Goal: Task Accomplishment & Management: Manage account settings

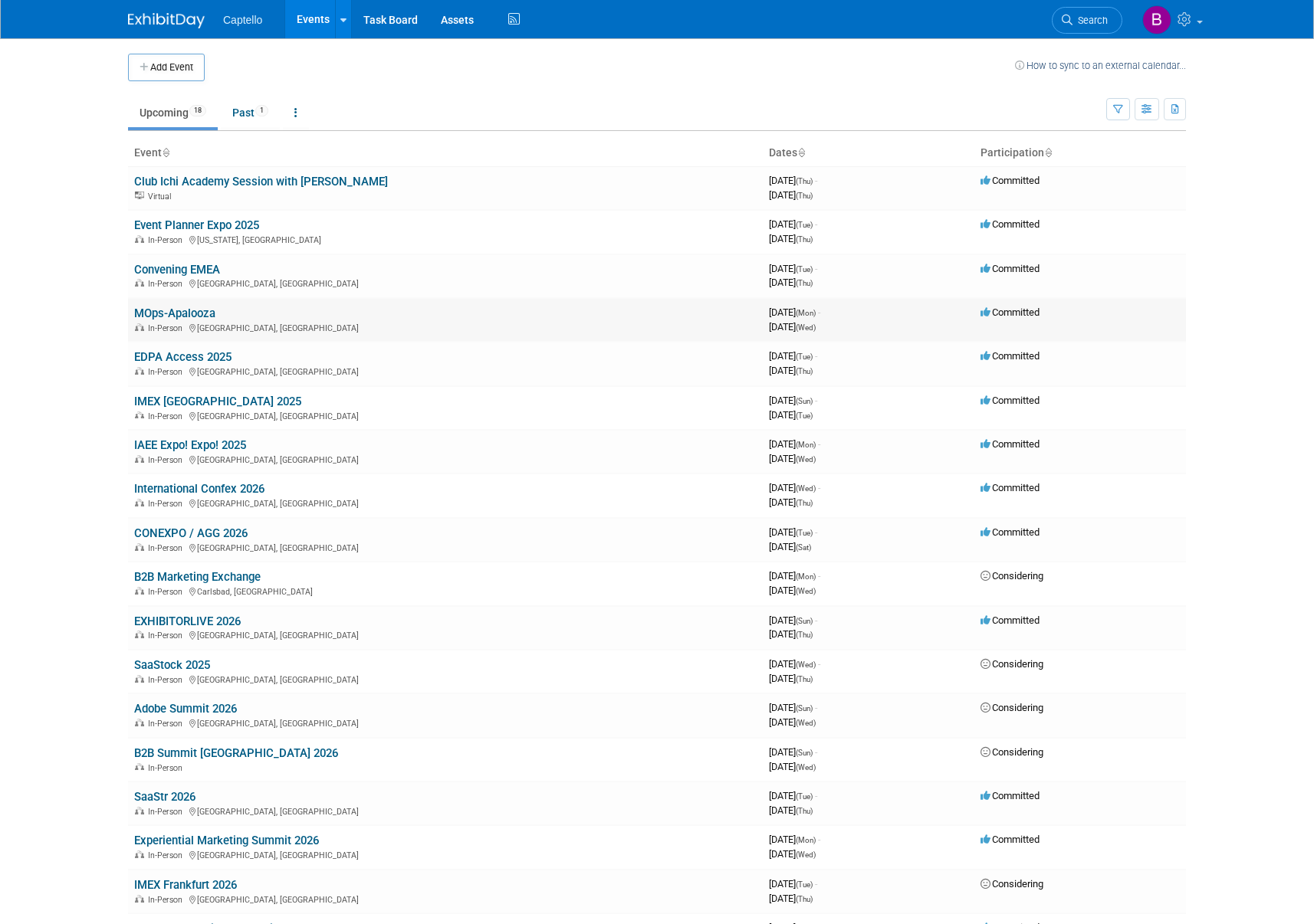
click at [158, 312] on link "MOps-Apalooza" at bounding box center [175, 313] width 81 height 14
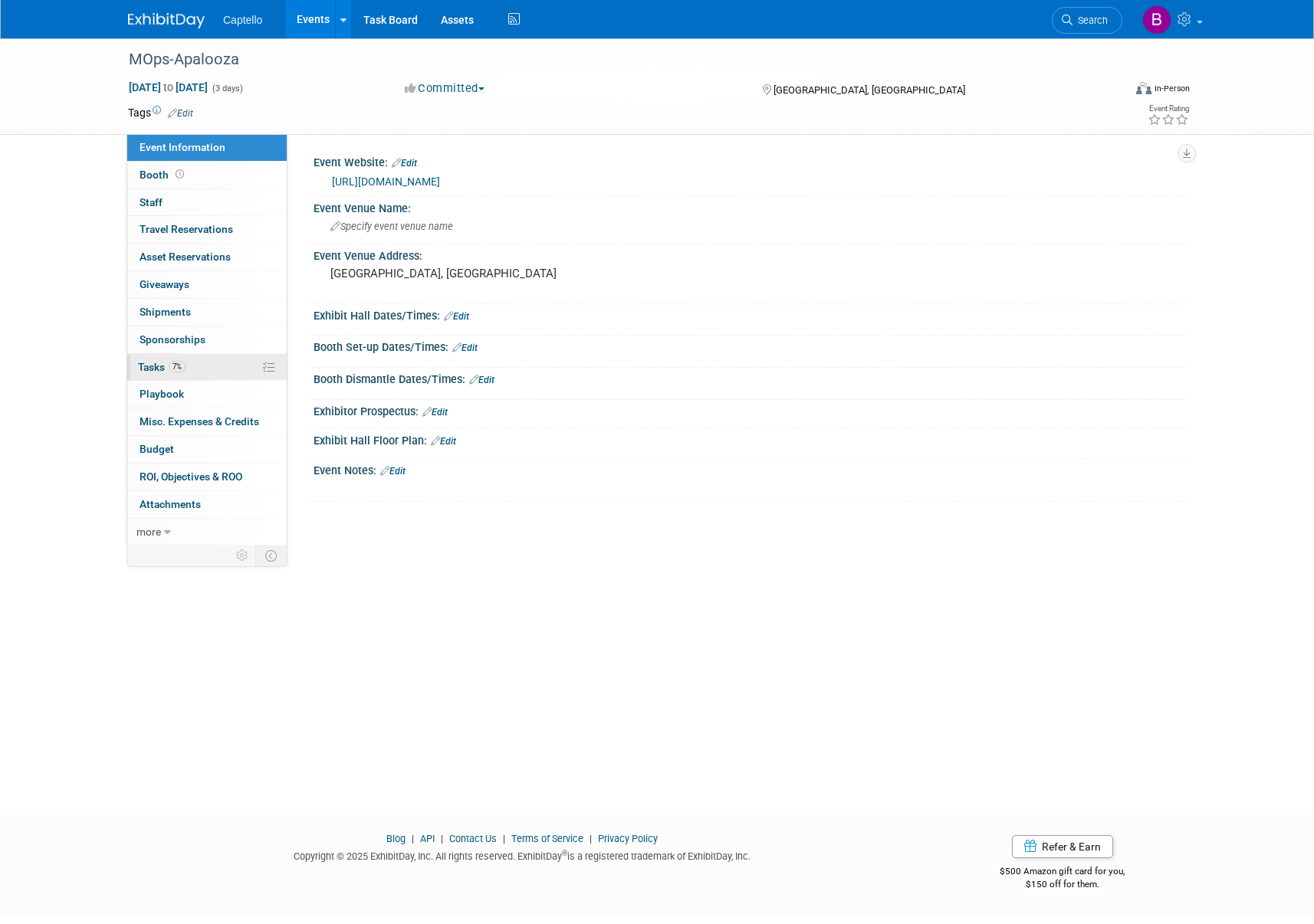
click at [153, 369] on span "Tasks 7%" at bounding box center [161, 366] width 47 height 12
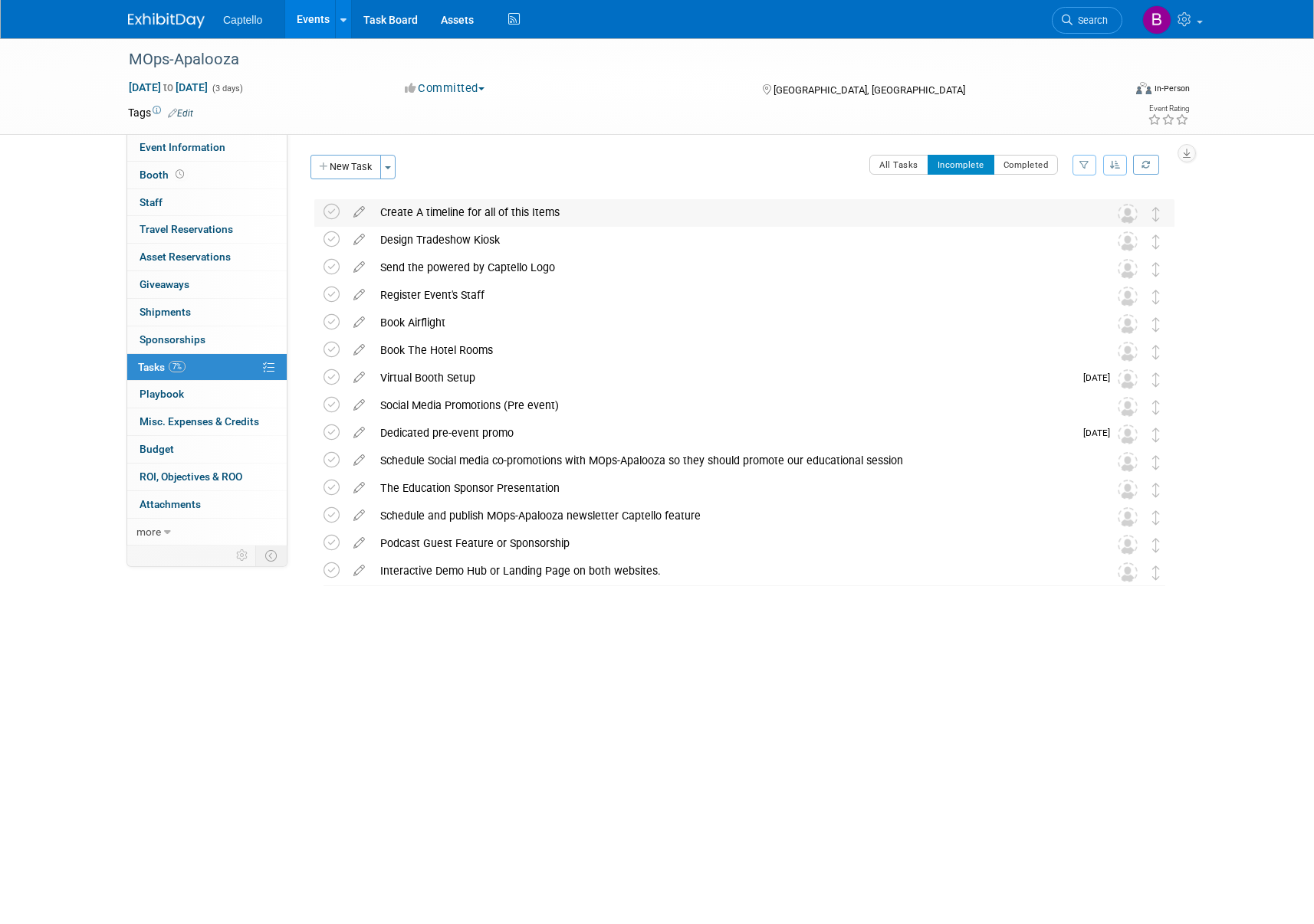
click at [1129, 216] on img at bounding box center [1127, 214] width 20 height 20
click at [1129, 215] on img at bounding box center [1127, 214] width 20 height 20
click at [1128, 210] on img at bounding box center [1127, 214] width 20 height 20
click at [1127, 213] on img at bounding box center [1127, 214] width 20 height 20
click at [494, 212] on div "Create A timeline for all of this Items" at bounding box center [730, 211] width 715 height 26
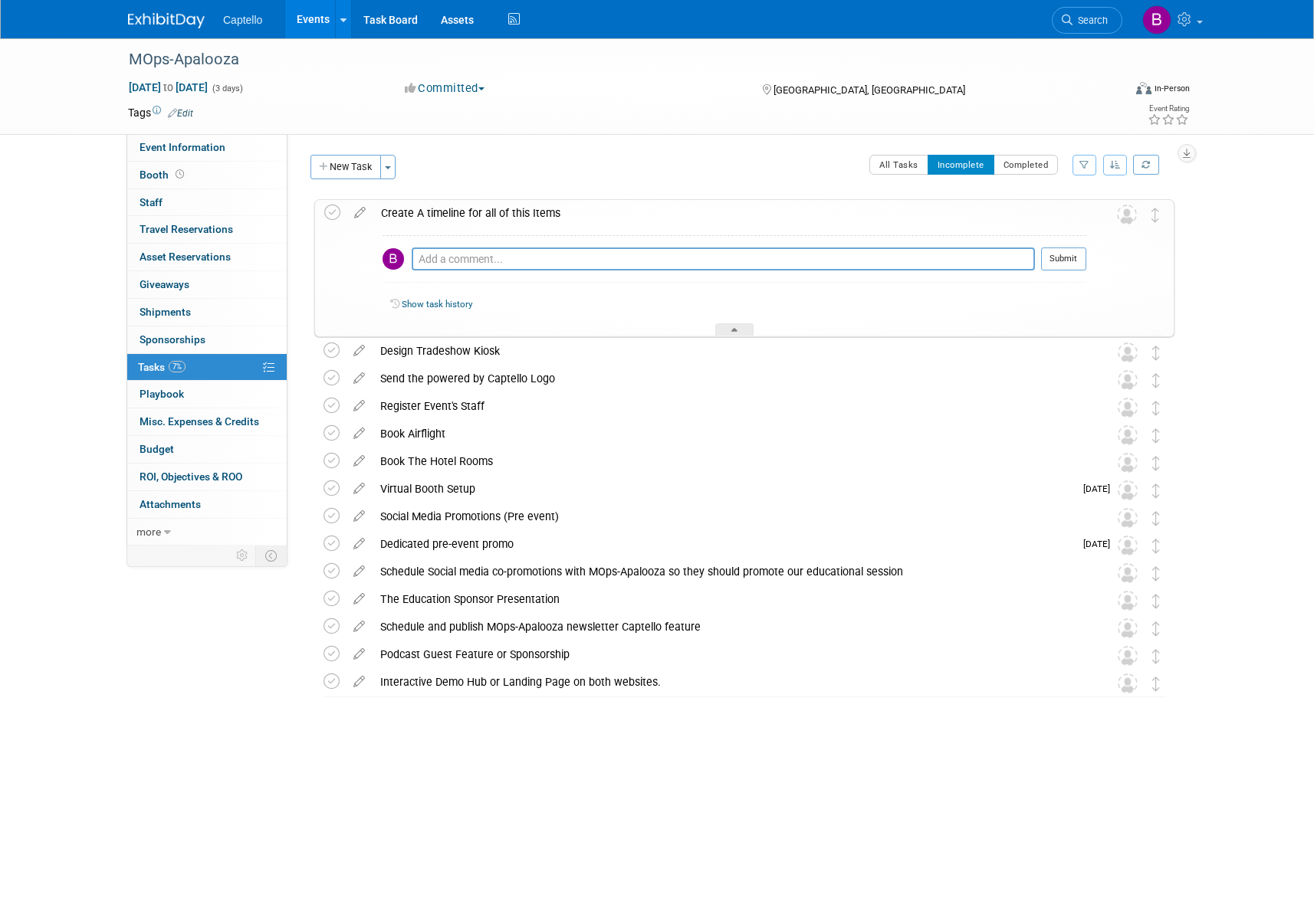
click at [392, 259] on img at bounding box center [393, 259] width 22 height 22
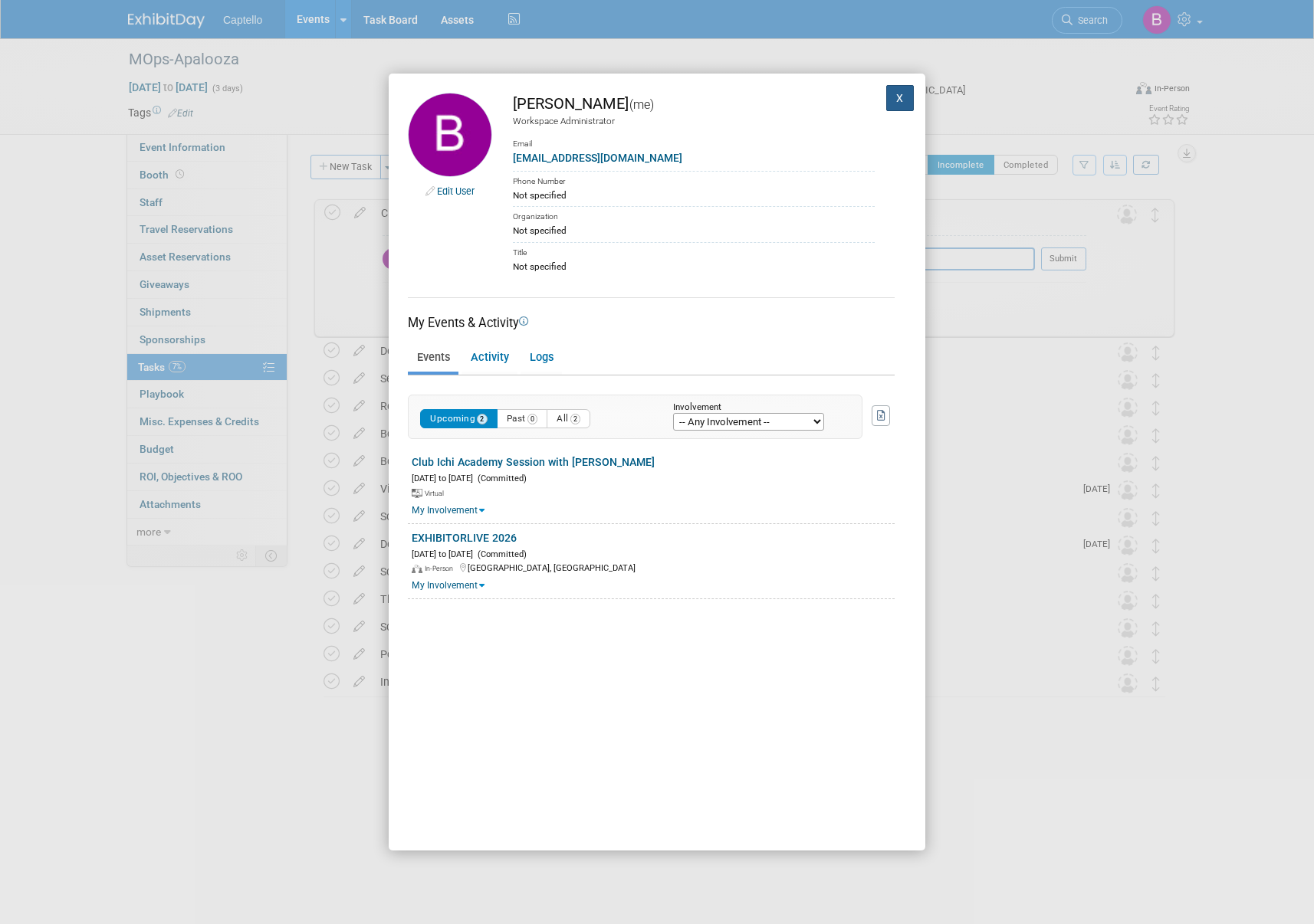
click at [899, 97] on button "X" at bounding box center [899, 98] width 27 height 26
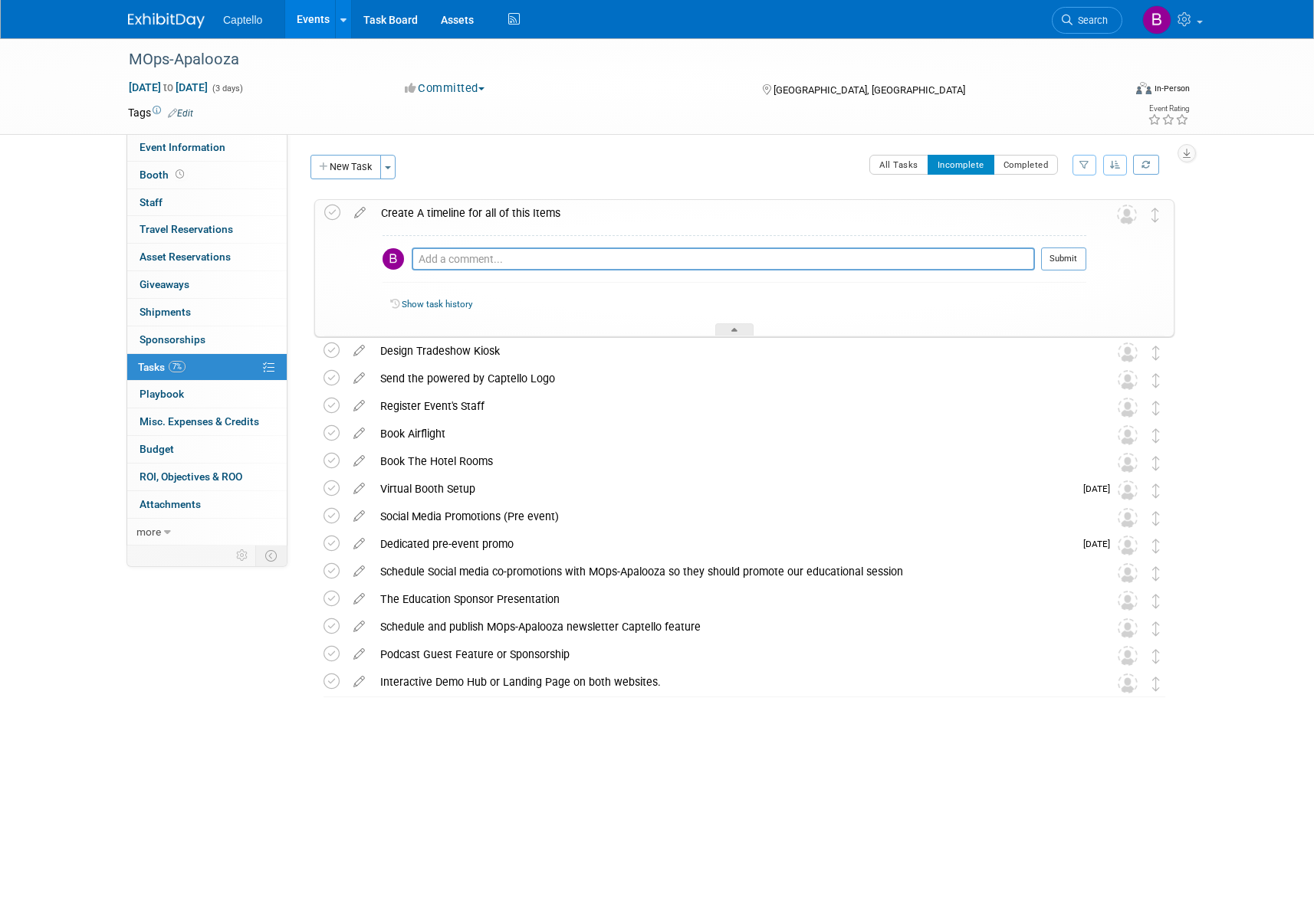
click at [535, 165] on div "All Tasks Incomplete Completed Filter by Assignee -- Select Assignee -- All una…" at bounding box center [788, 171] width 770 height 32
click at [516, 213] on div "Create A timeline for all of this Items" at bounding box center [730, 212] width 713 height 26
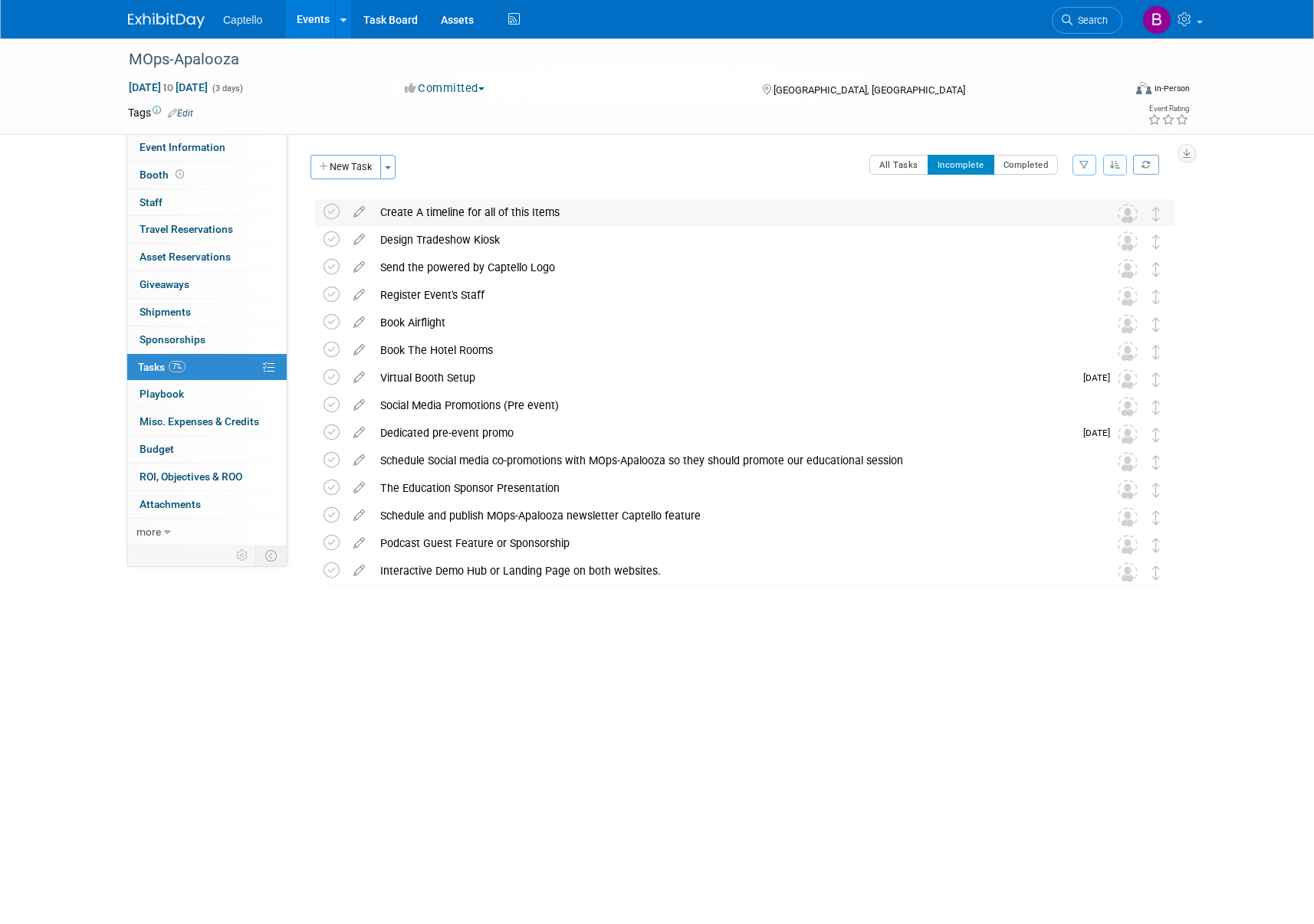
click at [539, 206] on div "Create A timeline for all of this Items" at bounding box center [730, 211] width 715 height 26
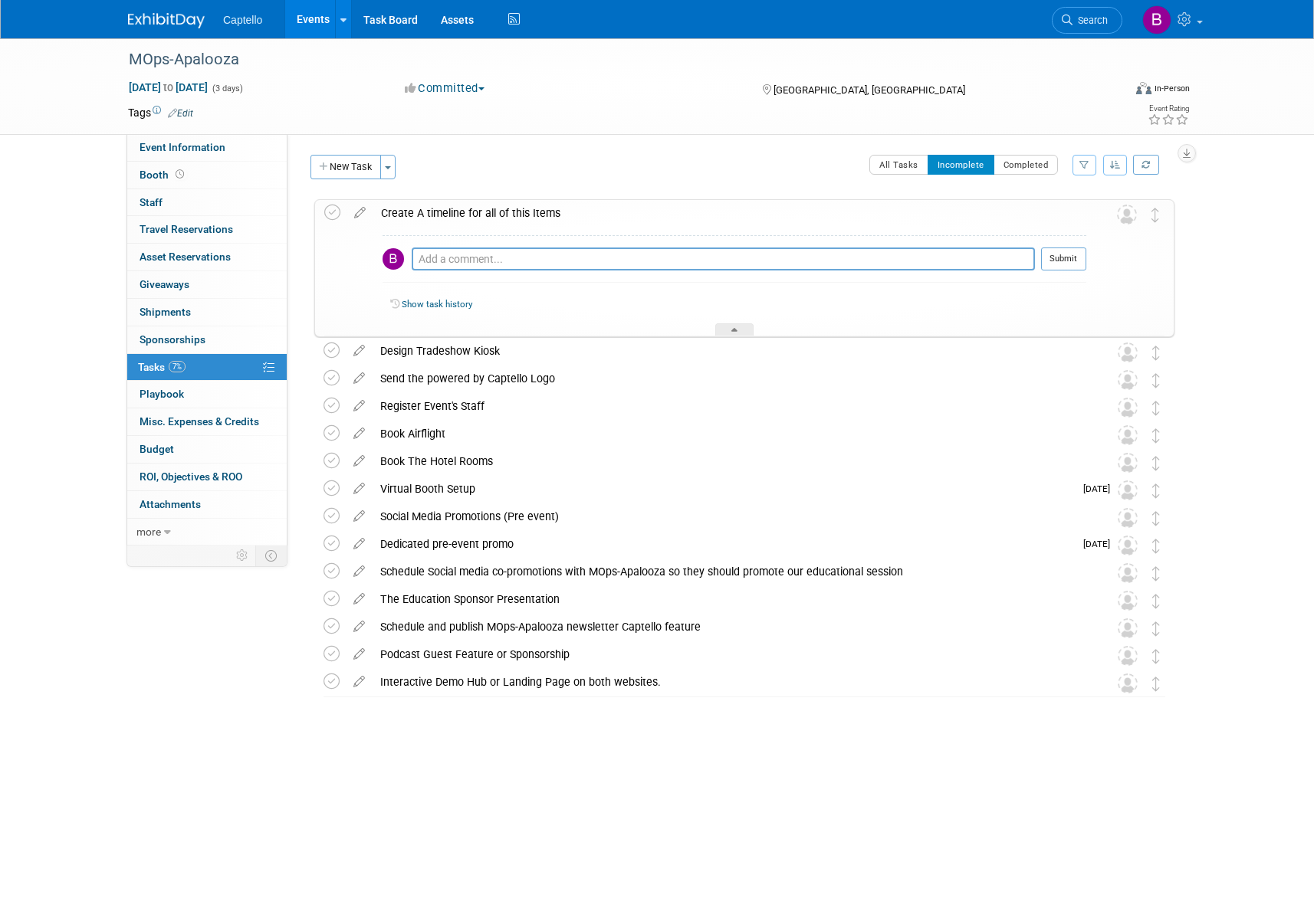
click at [539, 206] on div "Create A timeline for all of this Items" at bounding box center [730, 212] width 713 height 26
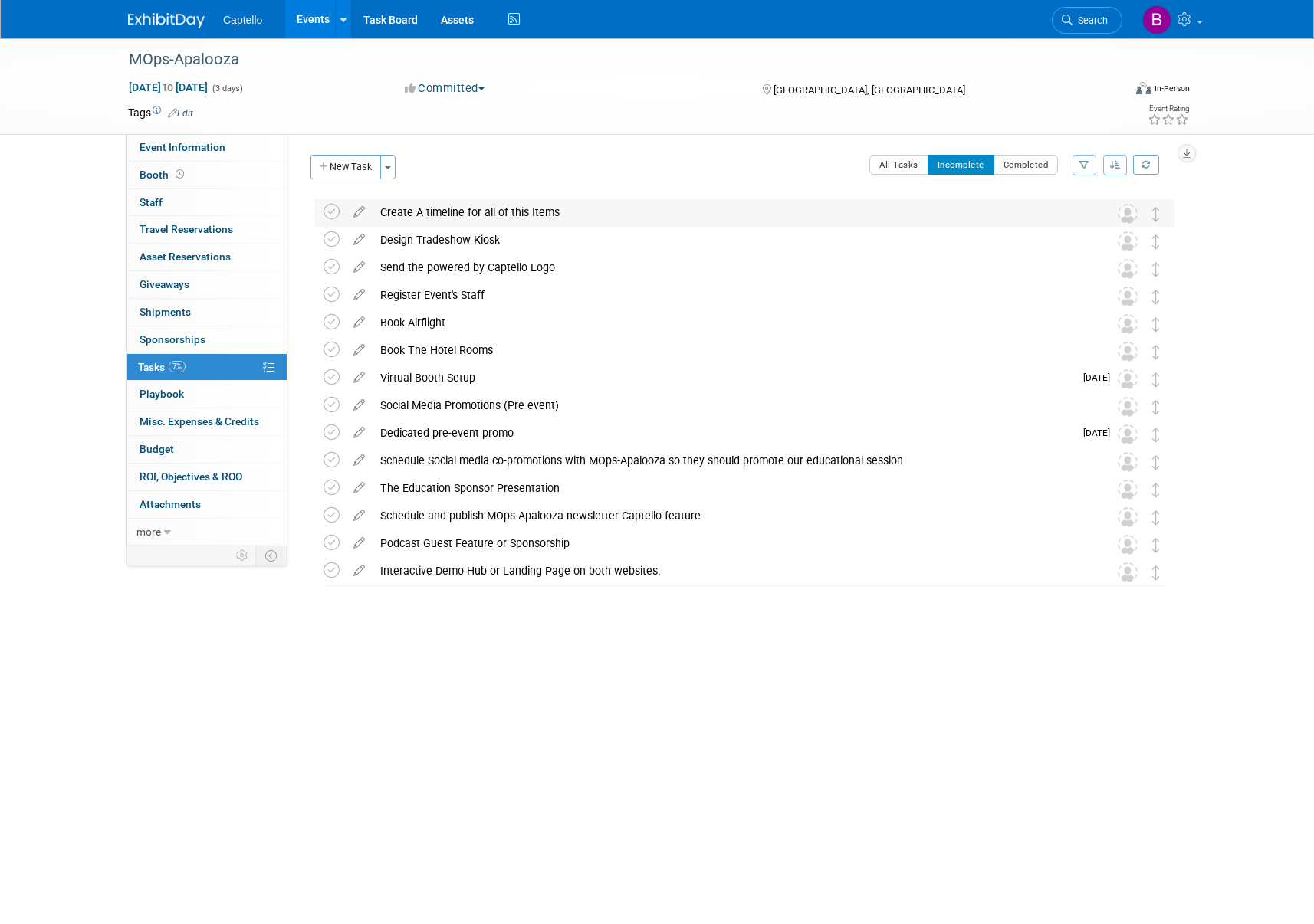
click at [525, 209] on div "Create A timeline for all of this Items" at bounding box center [730, 211] width 715 height 26
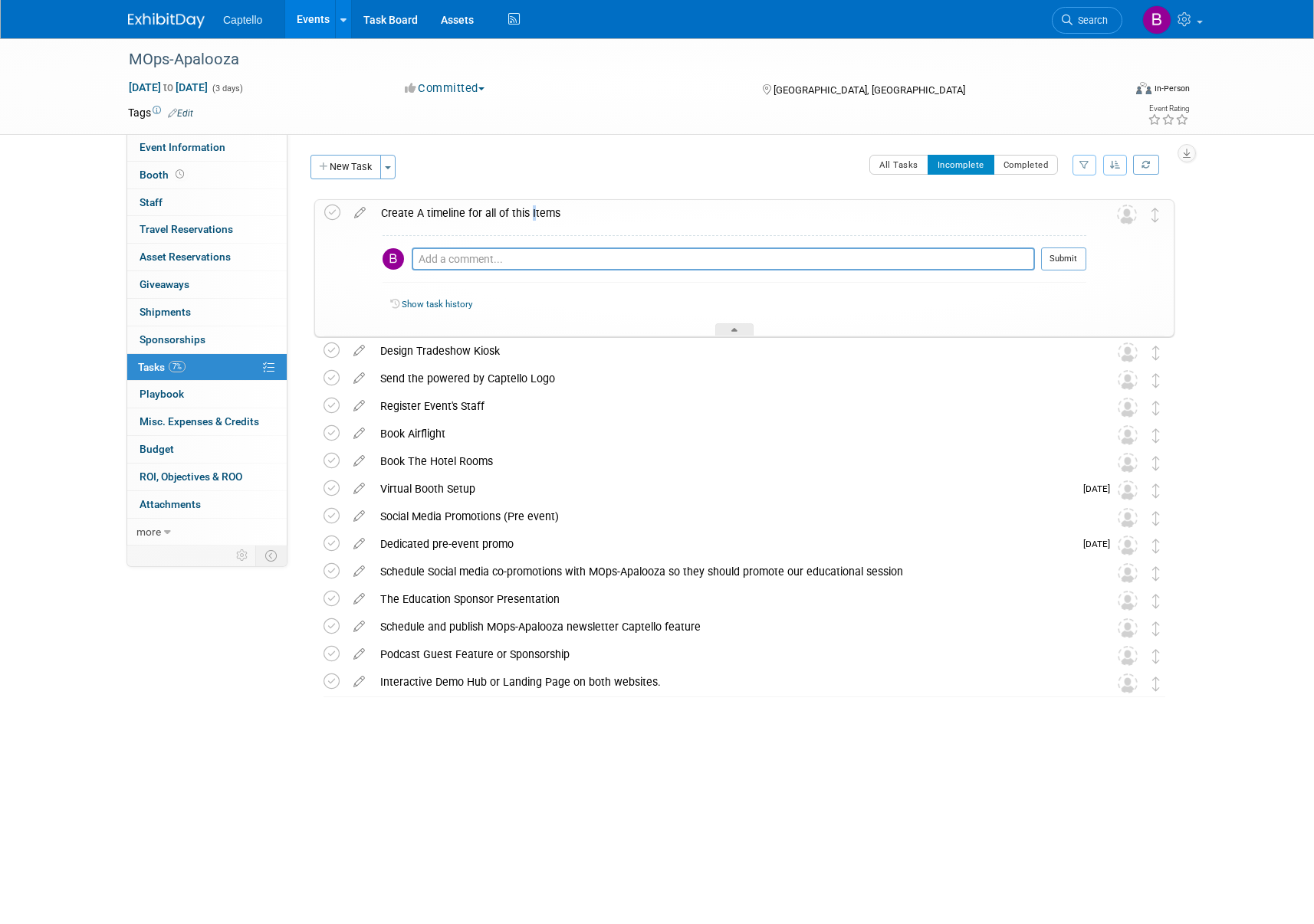
click at [525, 209] on div "Create A timeline for all of this Items" at bounding box center [730, 212] width 713 height 26
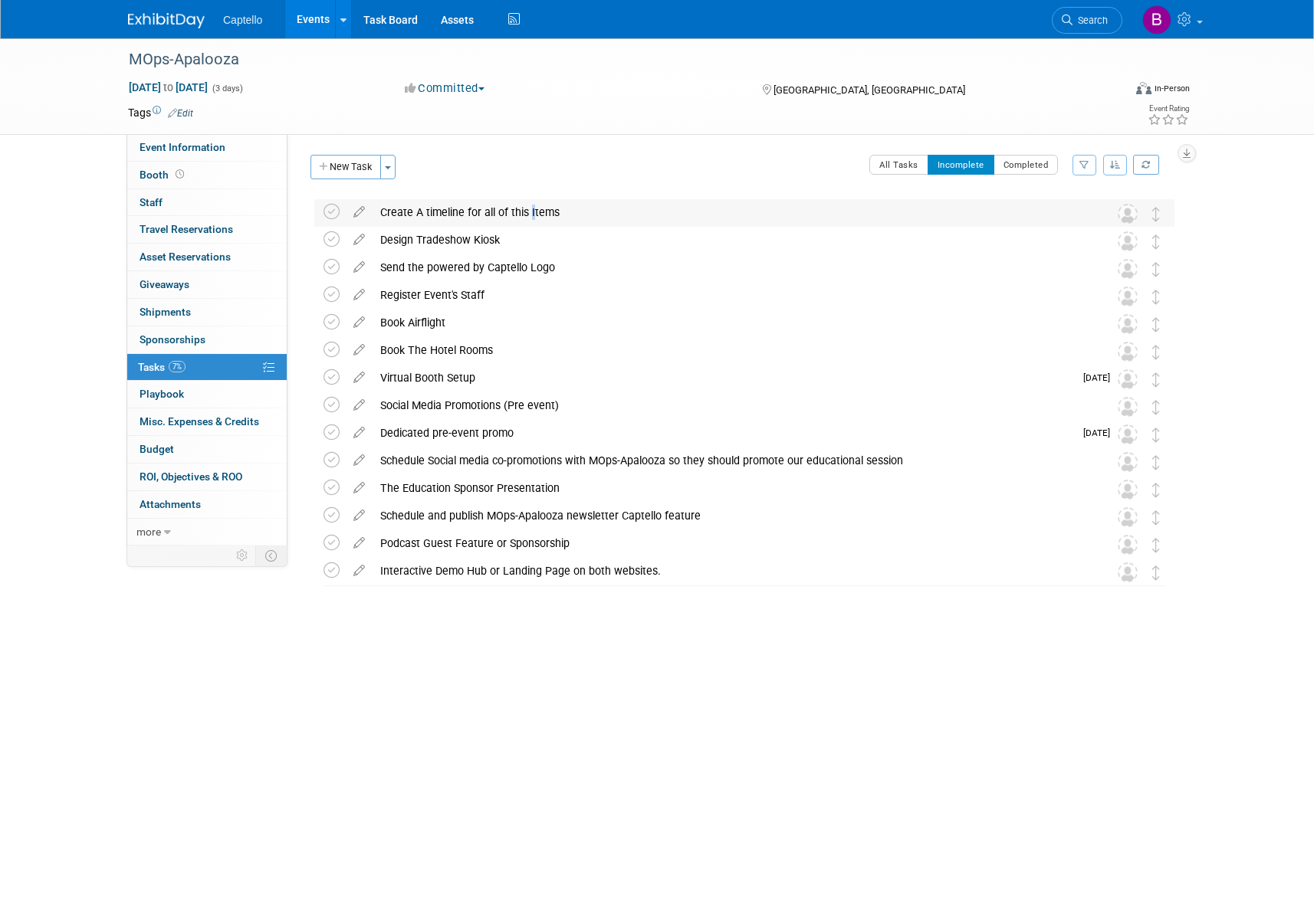
click at [524, 210] on div "Create A timeline for all of this Items" at bounding box center [730, 211] width 715 height 26
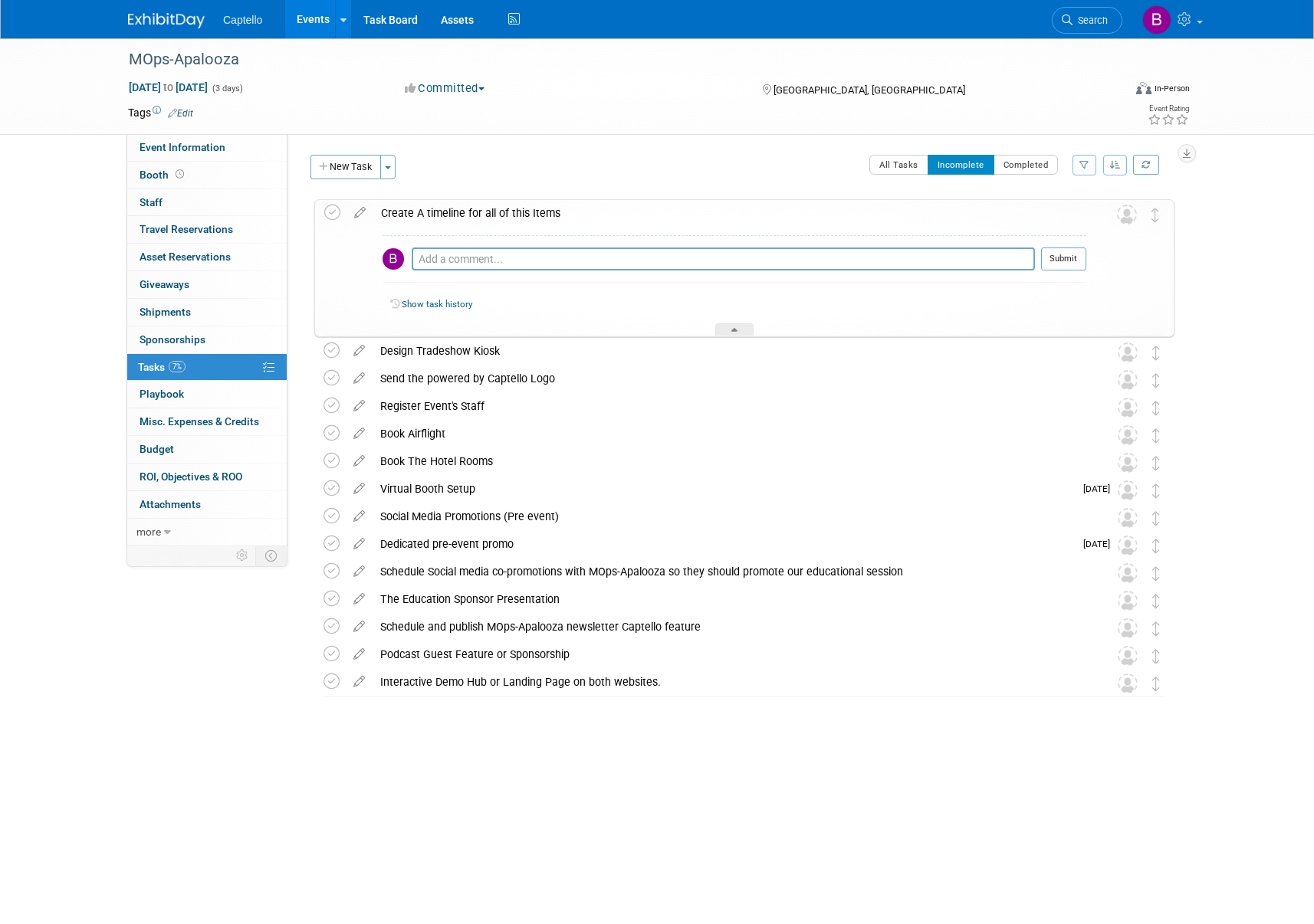
click at [524, 210] on div "Create A timeline for all of this Items" at bounding box center [730, 212] width 713 height 26
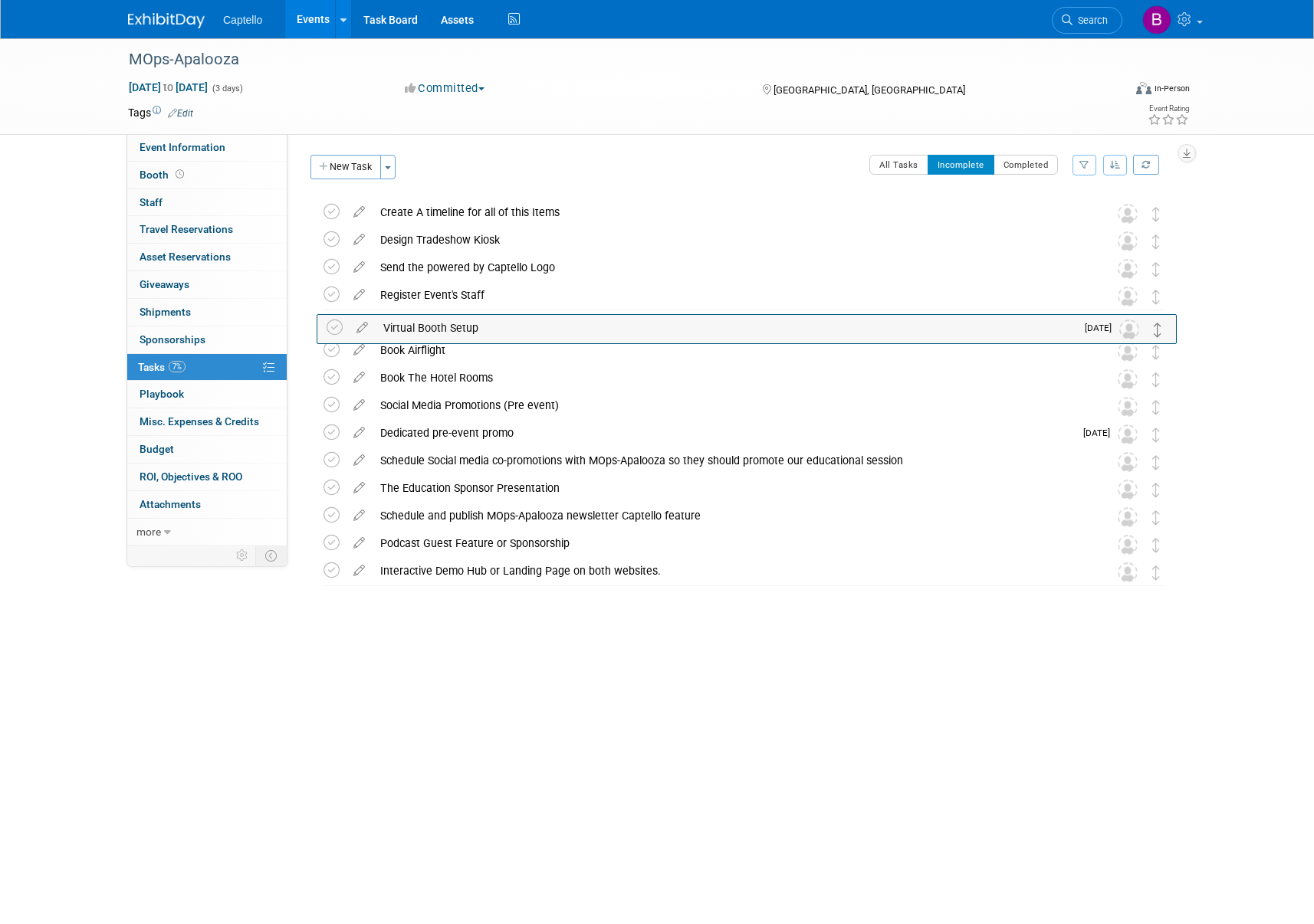
drag, startPoint x: 1155, startPoint y: 378, endPoint x: 1157, endPoint y: 327, distance: 51.0
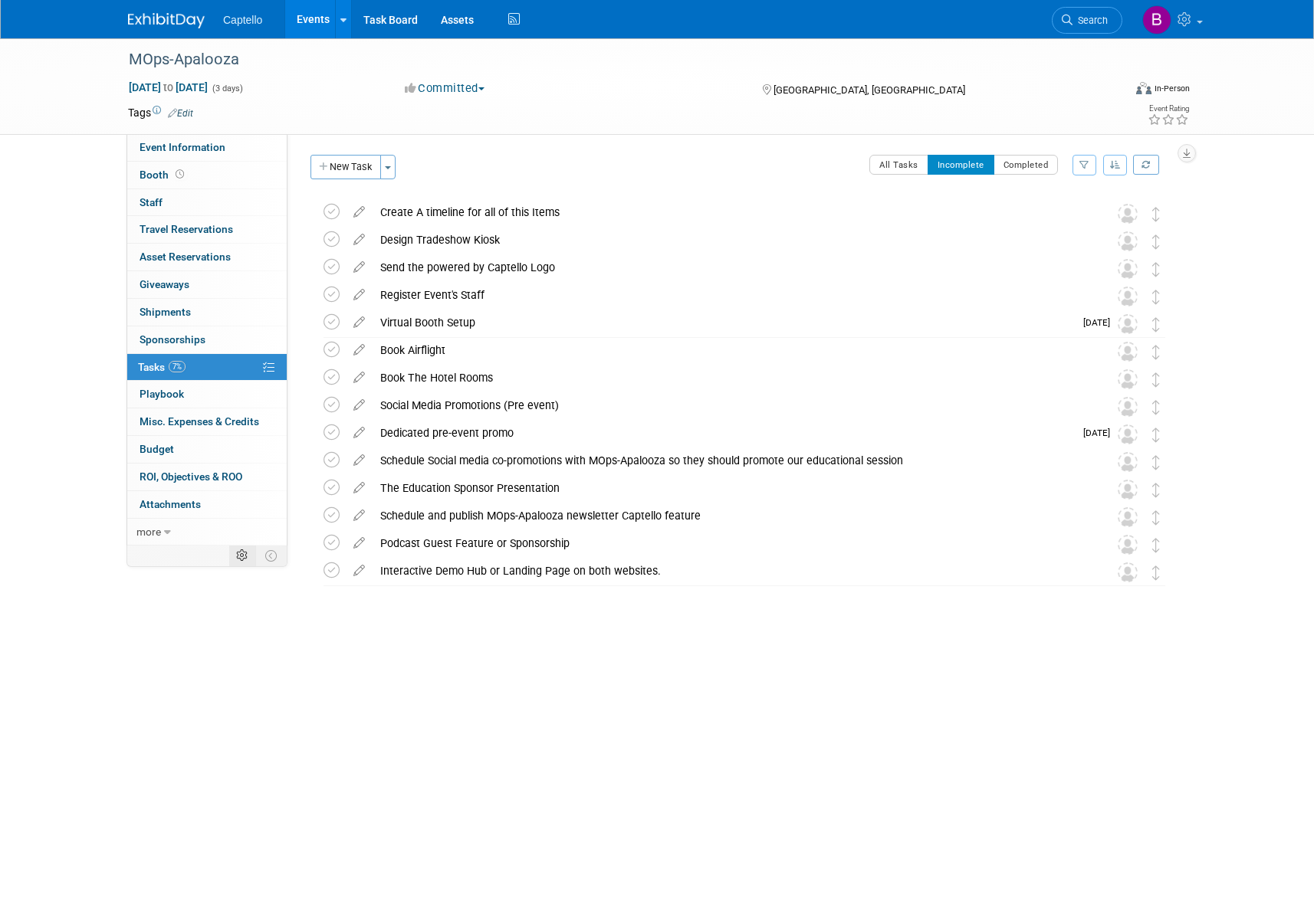
click at [239, 554] on icon at bounding box center [242, 556] width 12 height 12
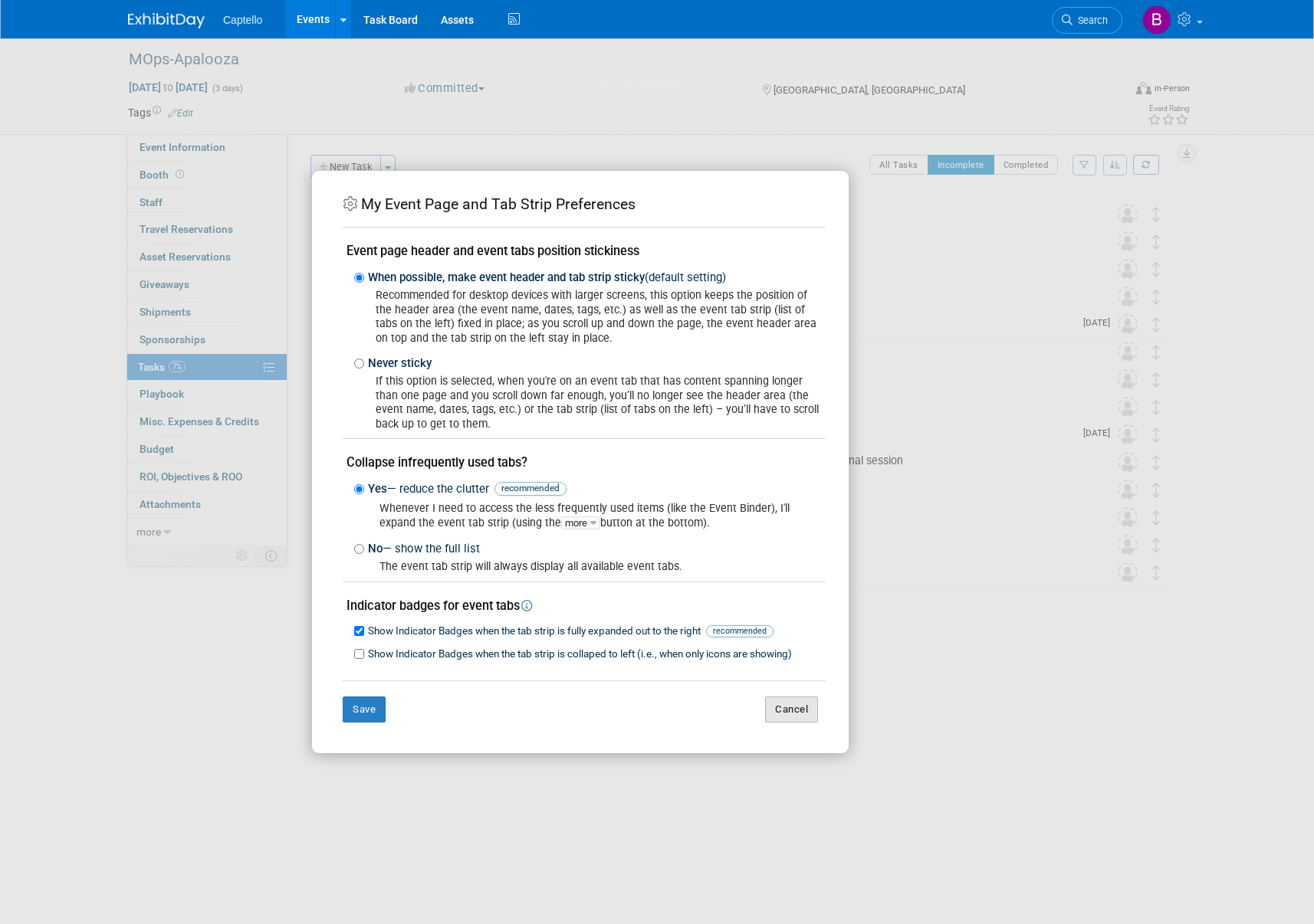
click at [786, 705] on button "Cancel" at bounding box center [792, 709] width 53 height 26
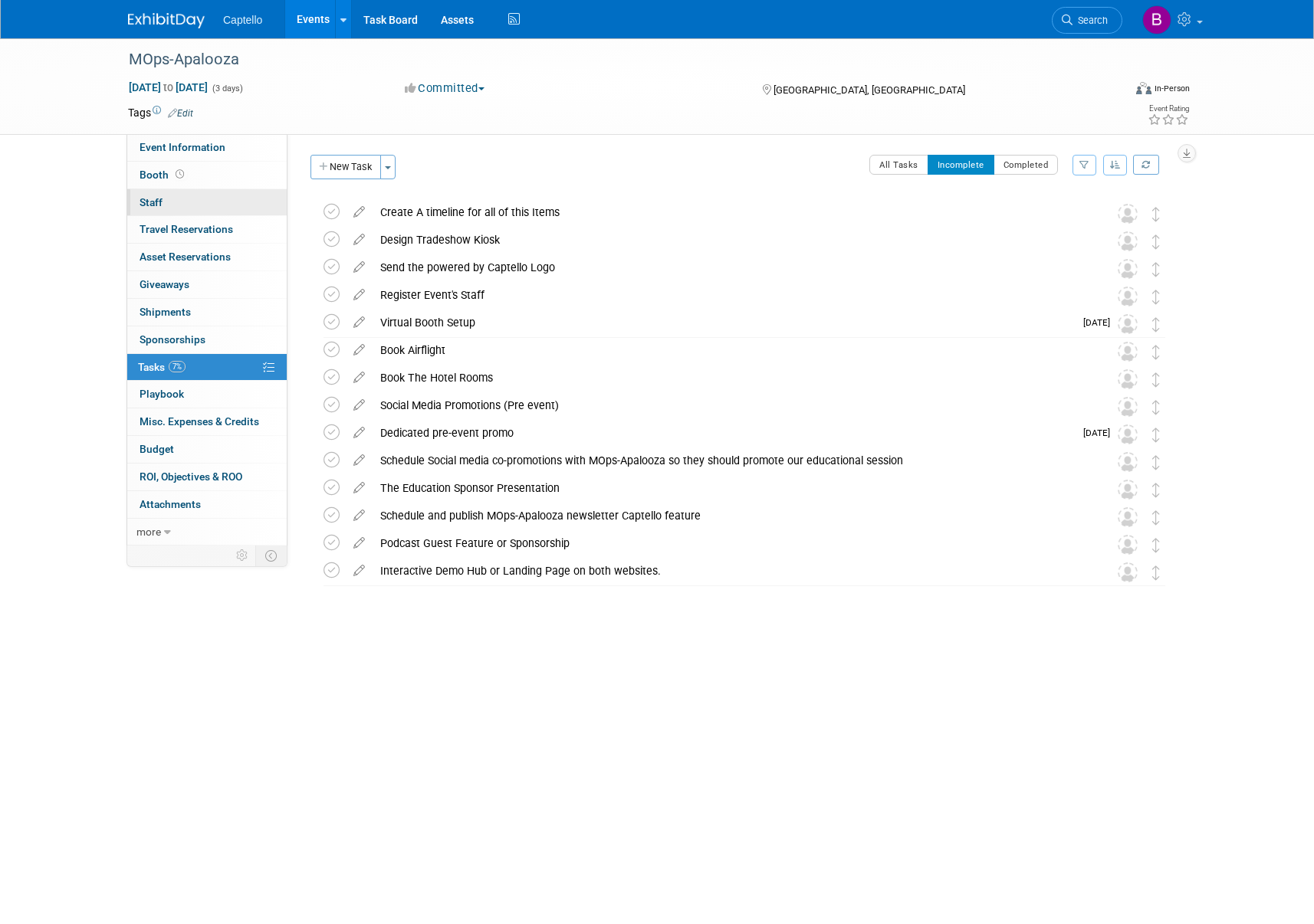
click at [166, 196] on link "0 Staff 0" at bounding box center [206, 202] width 159 height 27
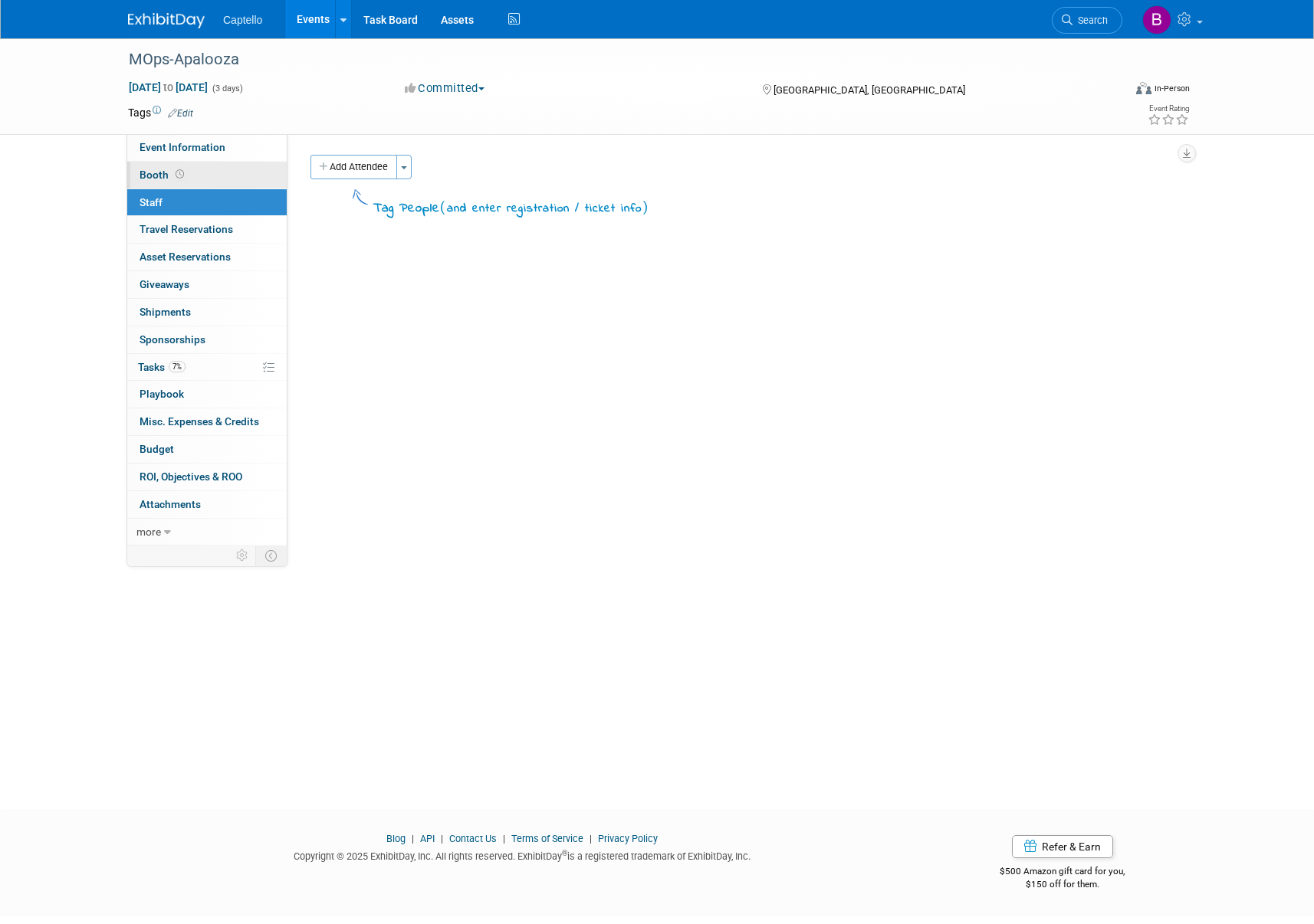
click at [154, 177] on span "Booth" at bounding box center [162, 174] width 47 height 12
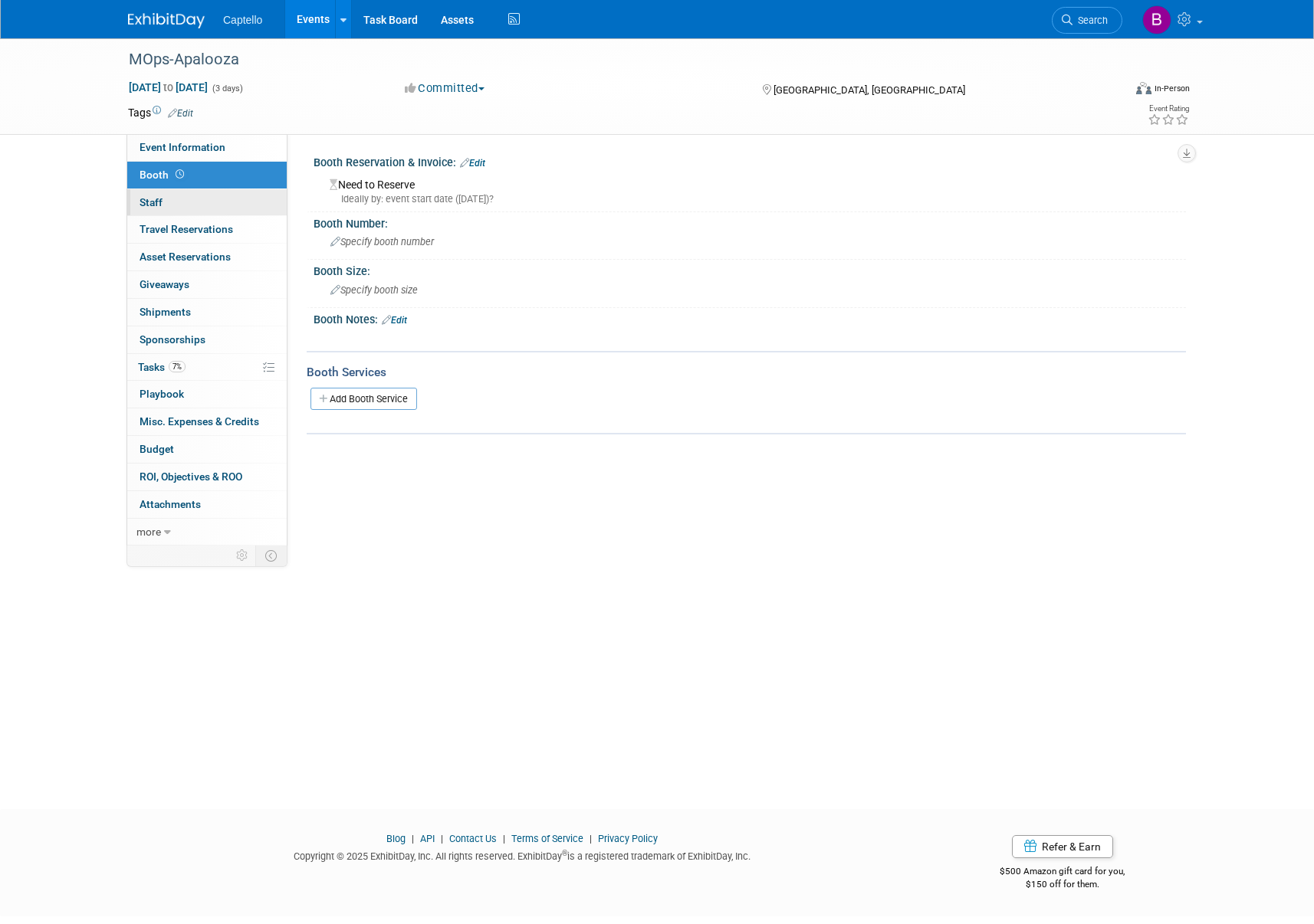
click at [159, 197] on span "Staff 0" at bounding box center [151, 202] width 23 height 12
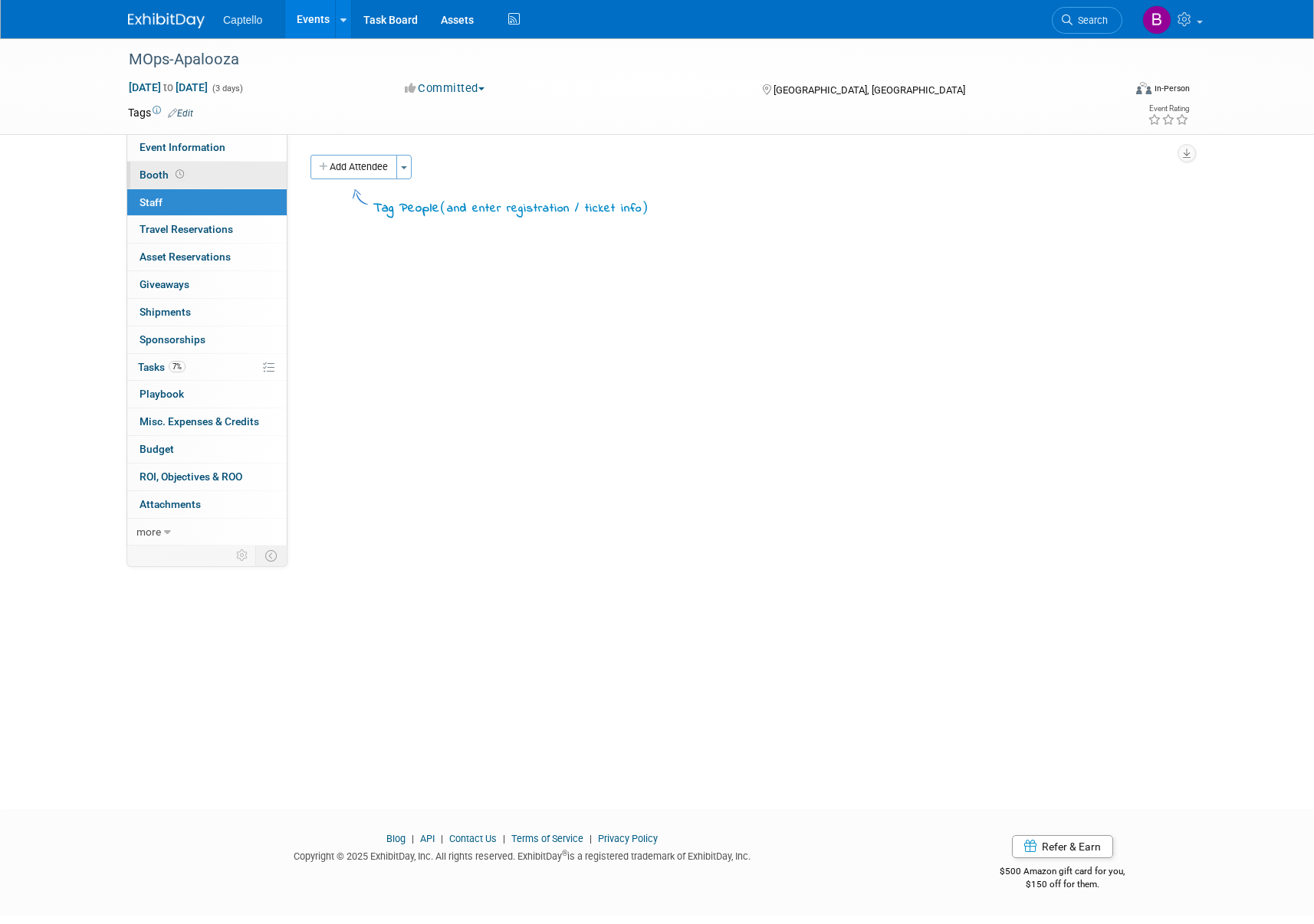
click at [172, 172] on span at bounding box center [180, 174] width 15 height 12
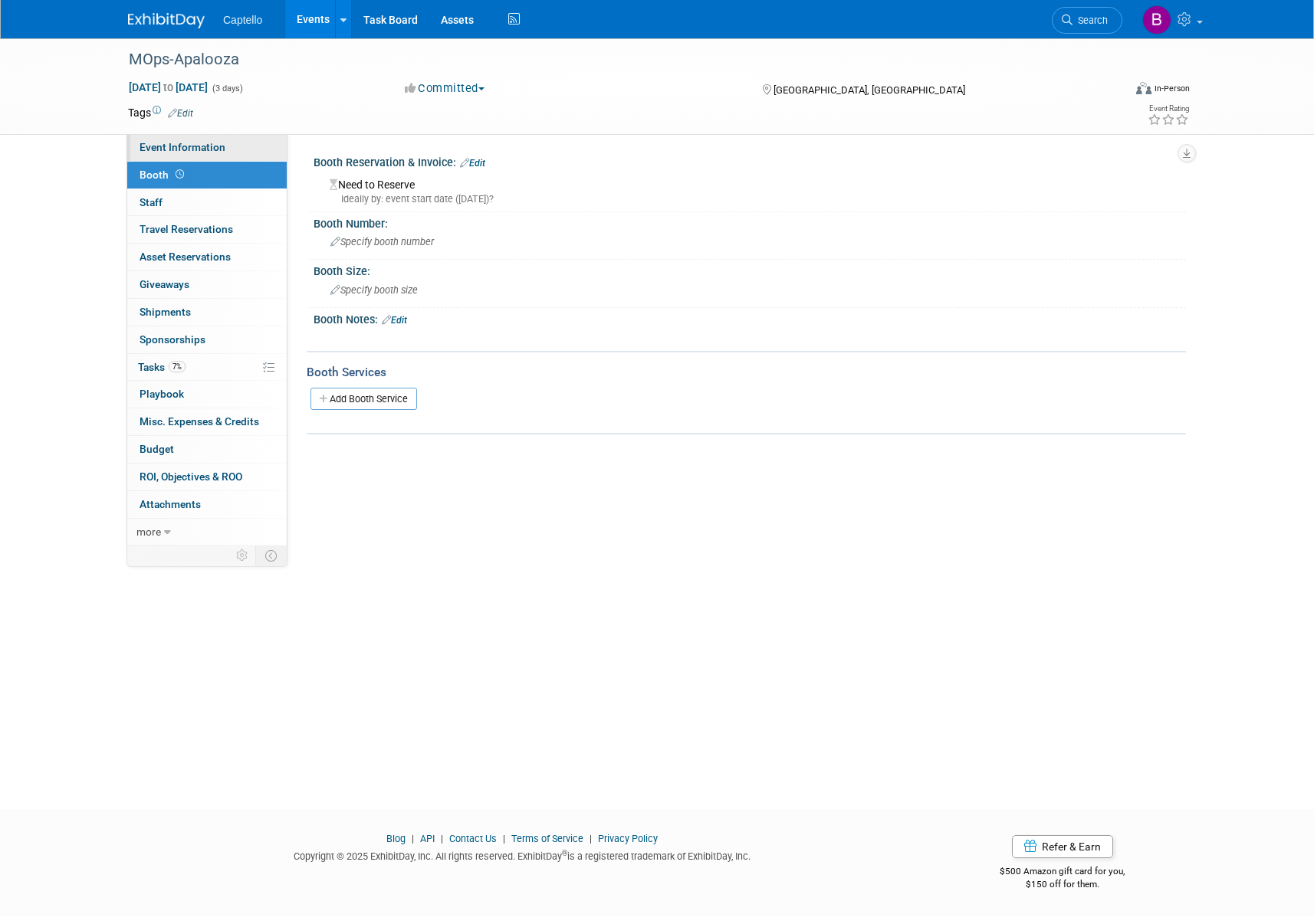
click at [177, 144] on span "Event Information" at bounding box center [182, 147] width 86 height 12
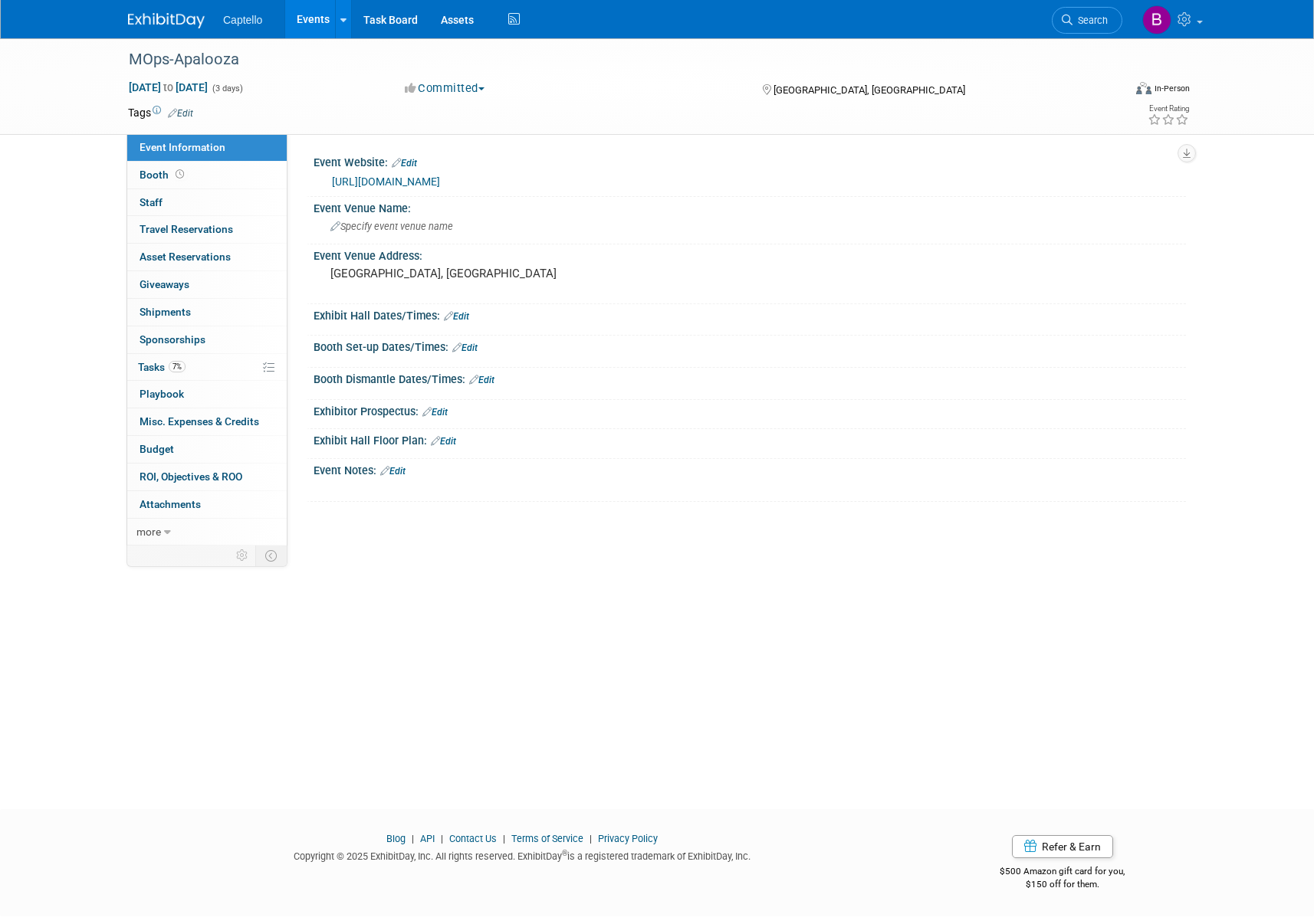
click at [1143, 86] on img at bounding box center [1143, 88] width 15 height 12
click at [1012, 85] on div "[GEOGRAPHIC_DATA], [GEOGRAPHIC_DATA]" at bounding box center [884, 89] width 271 height 18
click at [158, 366] on span "Tasks 7%" at bounding box center [161, 366] width 47 height 12
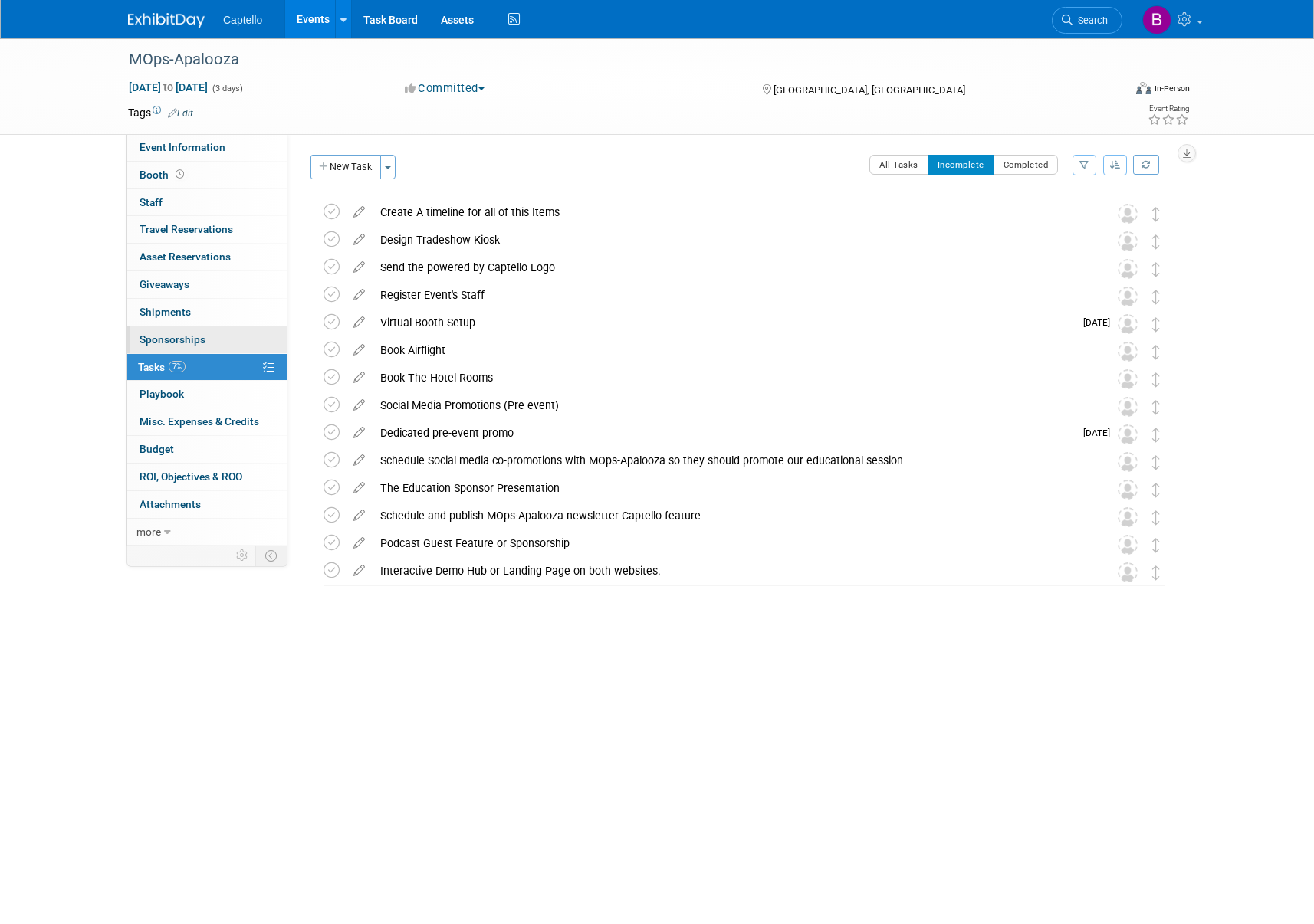
click at [162, 328] on link "0 Sponsorships 0" at bounding box center [206, 340] width 159 height 27
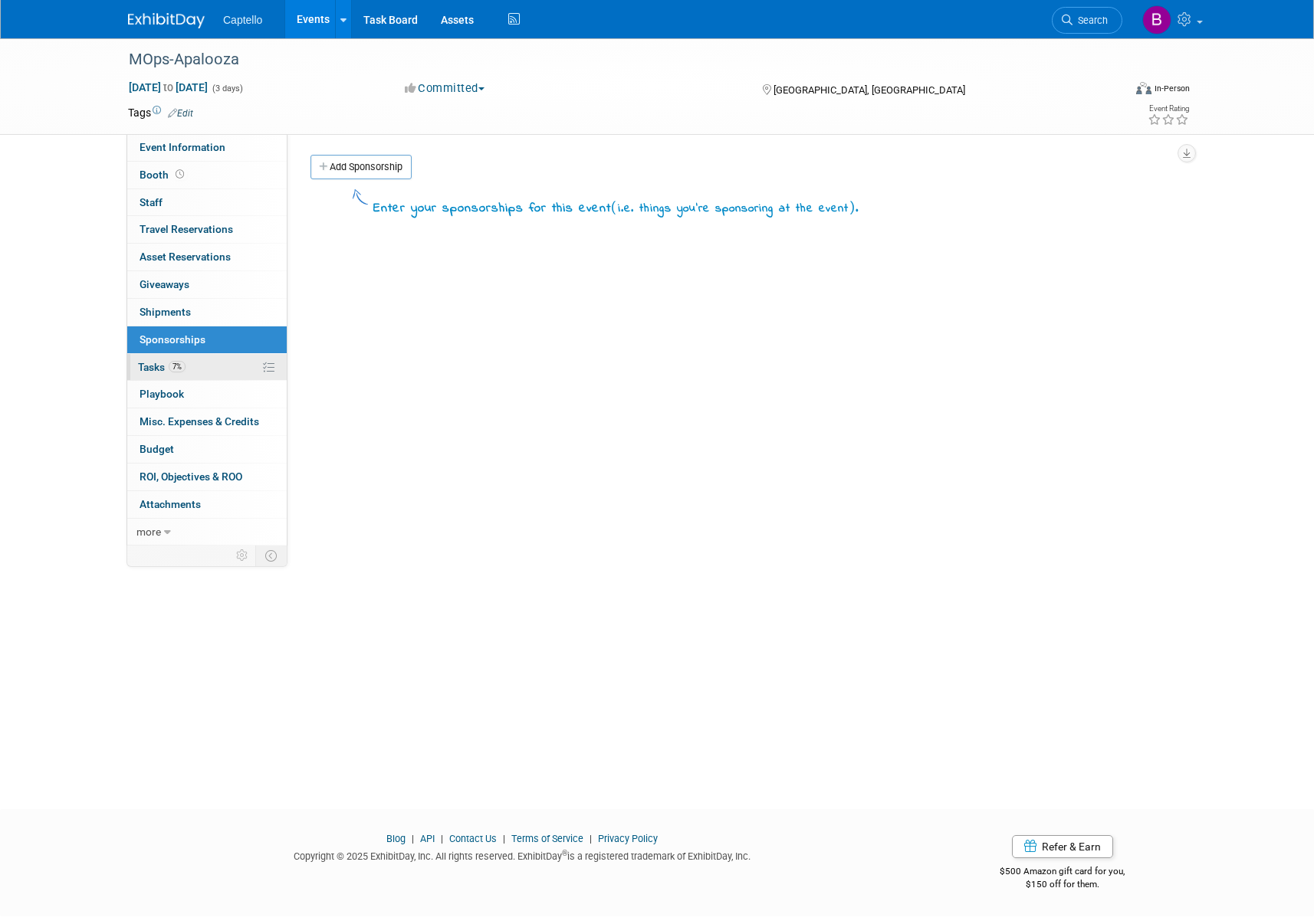
click at [154, 361] on span "Tasks 7%" at bounding box center [161, 366] width 47 height 12
